Goal: Task Accomplishment & Management: Use online tool/utility

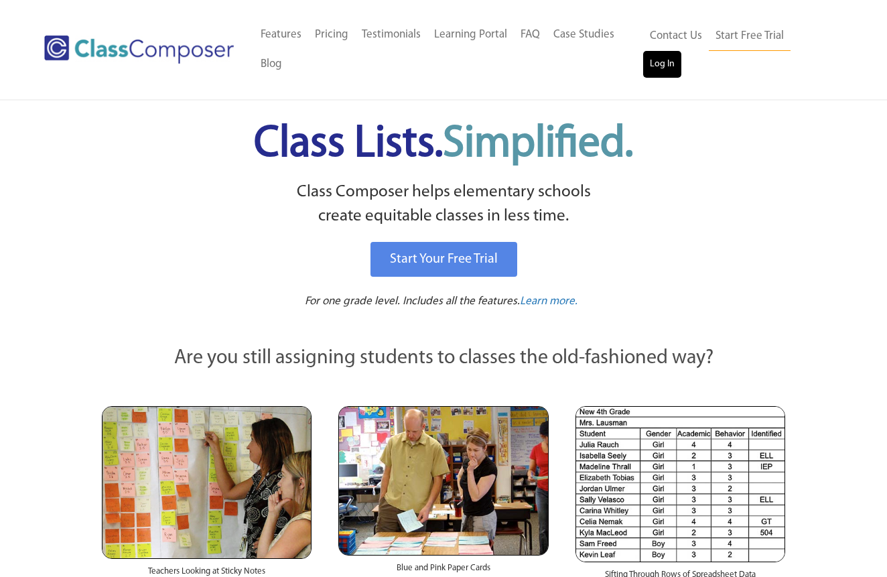
click at [666, 64] on link "Log In" at bounding box center [662, 64] width 38 height 27
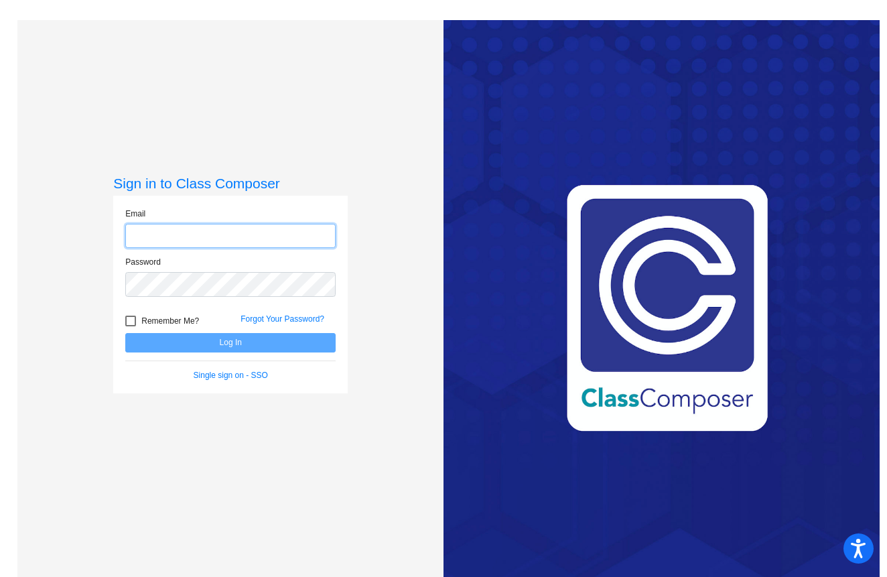
type input "[EMAIL_ADDRESS][DOMAIN_NAME]"
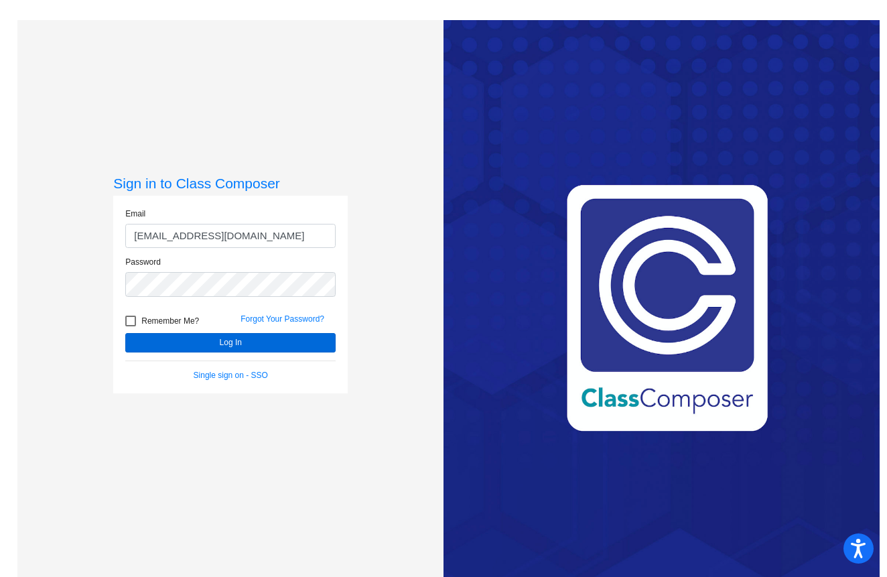
click at [184, 334] on button "Log In" at bounding box center [230, 342] width 210 height 19
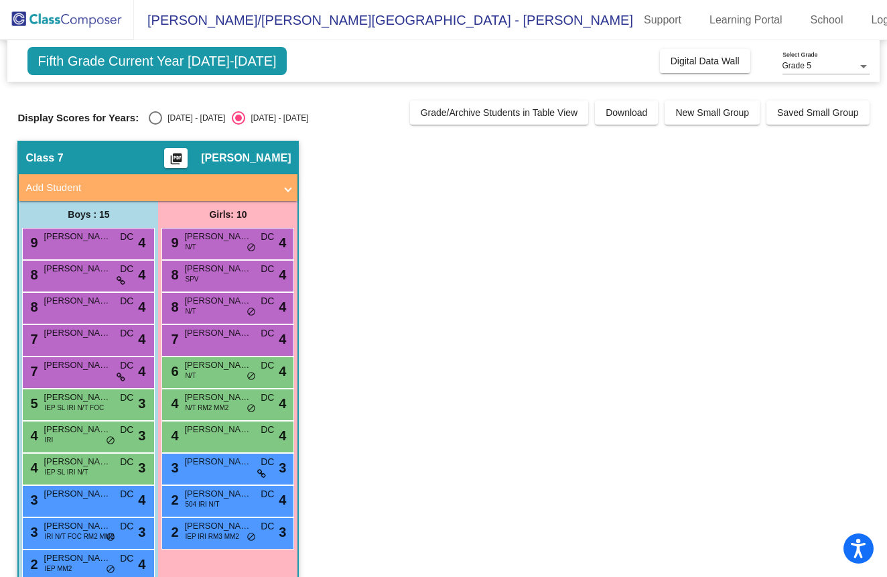
click at [178, 68] on span "Fifth Grade Current Year [DATE]-[DATE]" at bounding box center [156, 61] width 259 height 28
click at [556, 116] on span "Grade/Archive Students in Table View" at bounding box center [499, 112] width 157 height 11
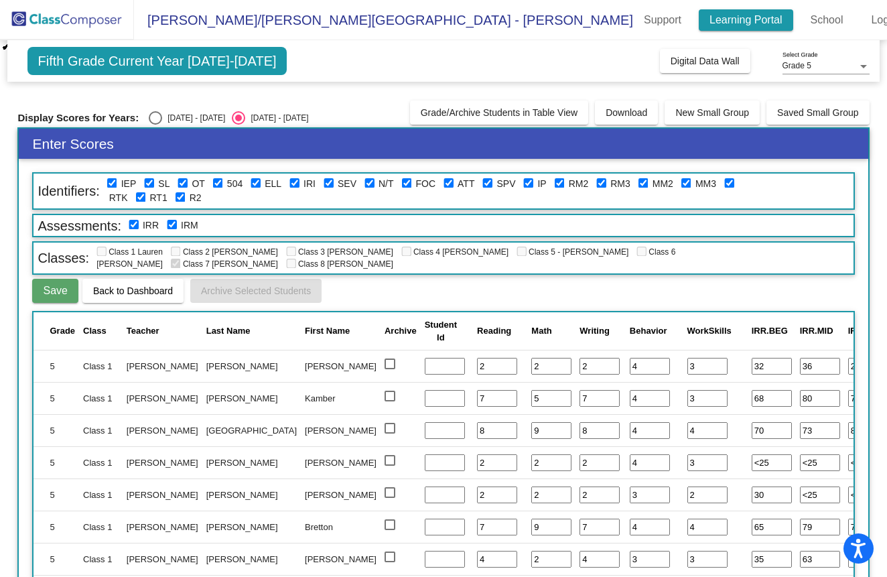
click at [728, 18] on link "Learning Portal" at bounding box center [746, 19] width 94 height 21
click at [246, 68] on span "Fifth Grade Current Year [DATE]-[DATE]" at bounding box center [156, 61] width 259 height 28
click at [692, 57] on span "Digital Data Wall" at bounding box center [705, 61] width 69 height 11
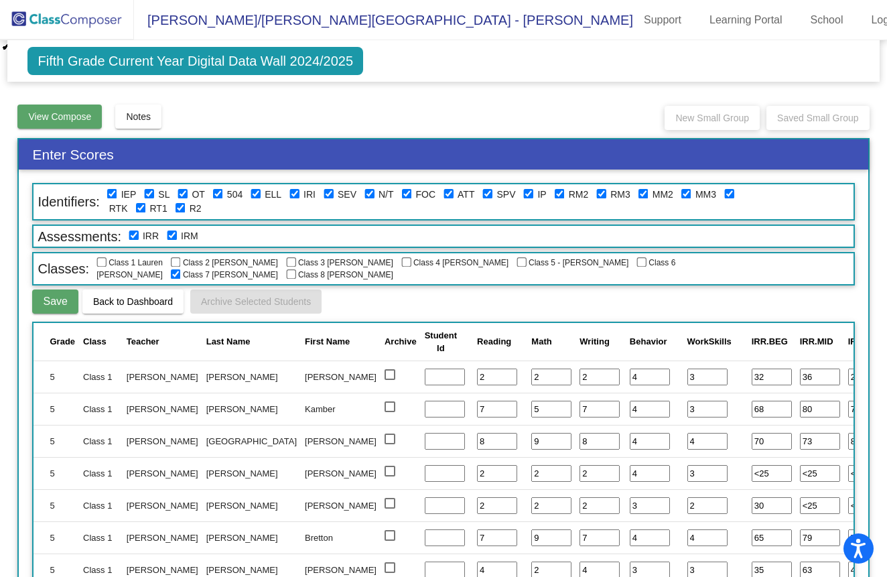
click at [91, 119] on span "View Compose" at bounding box center [59, 116] width 63 height 11
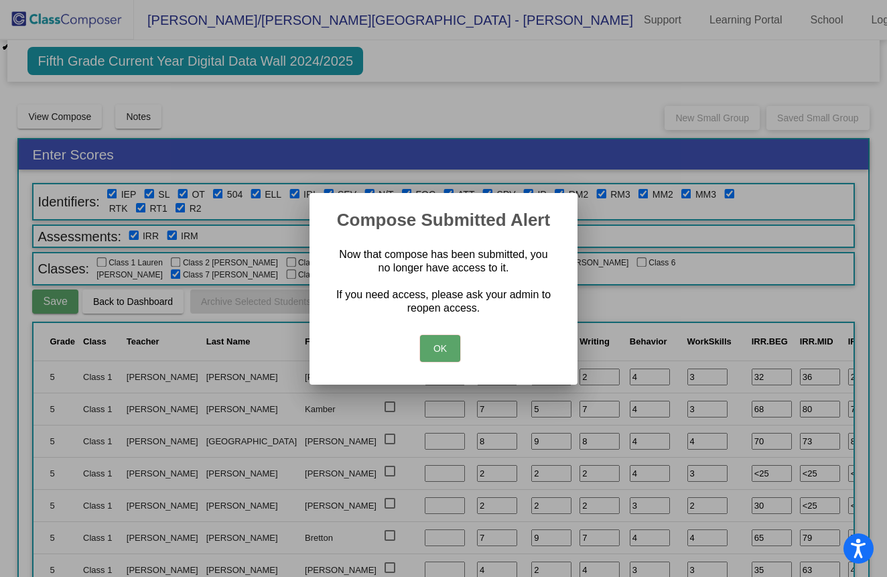
click at [455, 356] on button "OK" at bounding box center [440, 348] width 40 height 27
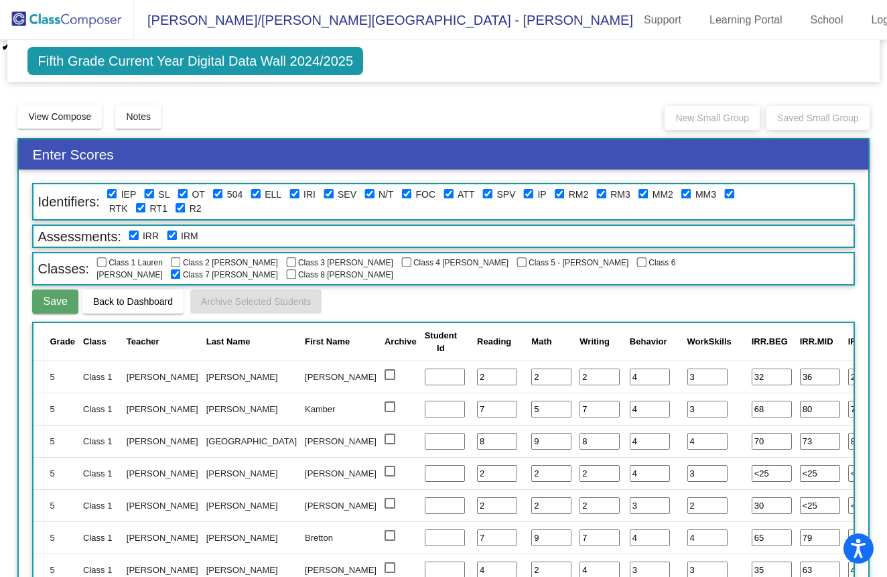
click at [101, 61] on span "Fifth Grade Current Year Digital Data Wall 2024/2025" at bounding box center [195, 61] width 336 height 28
click at [42, 17] on img at bounding box center [67, 20] width 134 height 40
